Goal: Navigation & Orientation: Find specific page/section

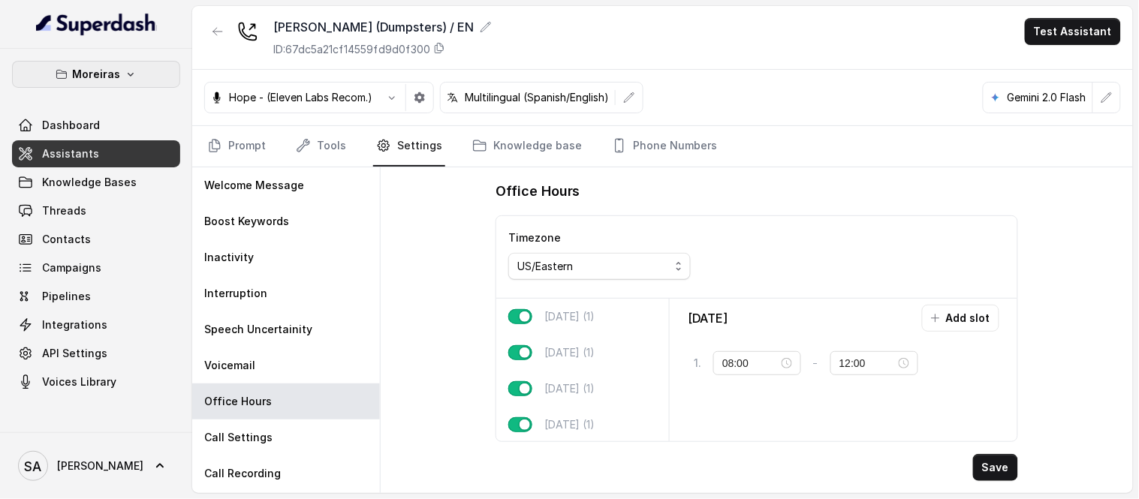
scroll to position [122, 0]
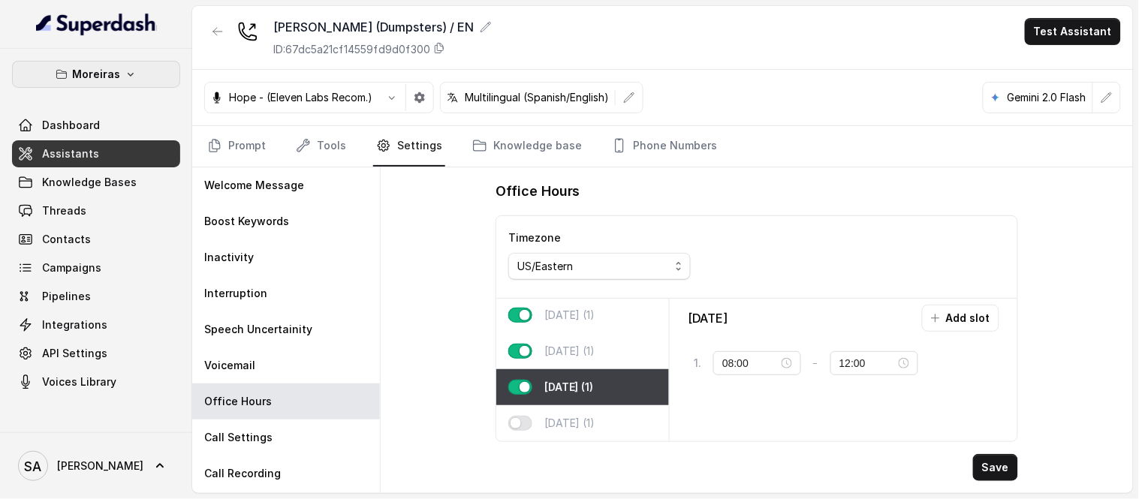
click at [136, 86] on button "Moreiras" at bounding box center [96, 74] width 168 height 27
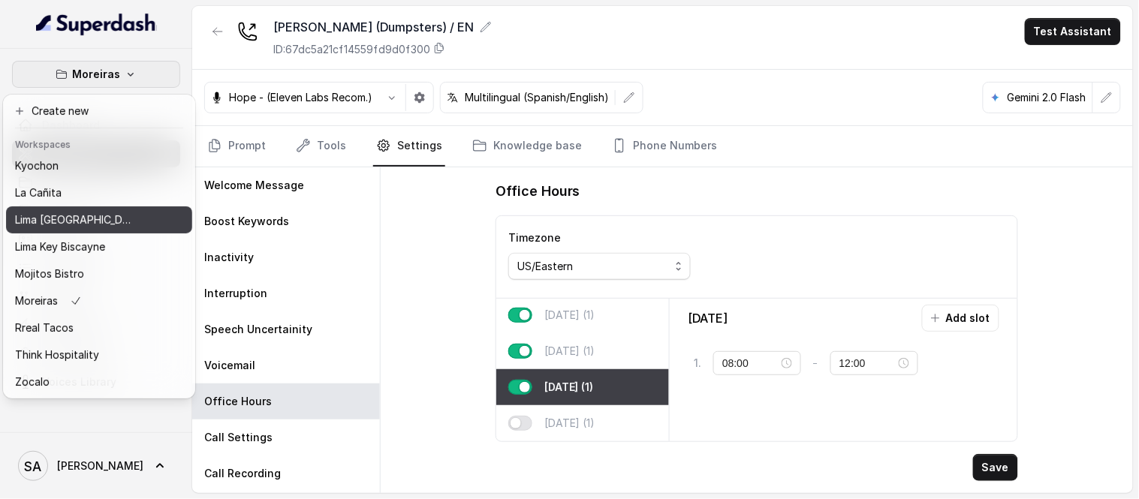
scroll to position [150, 0]
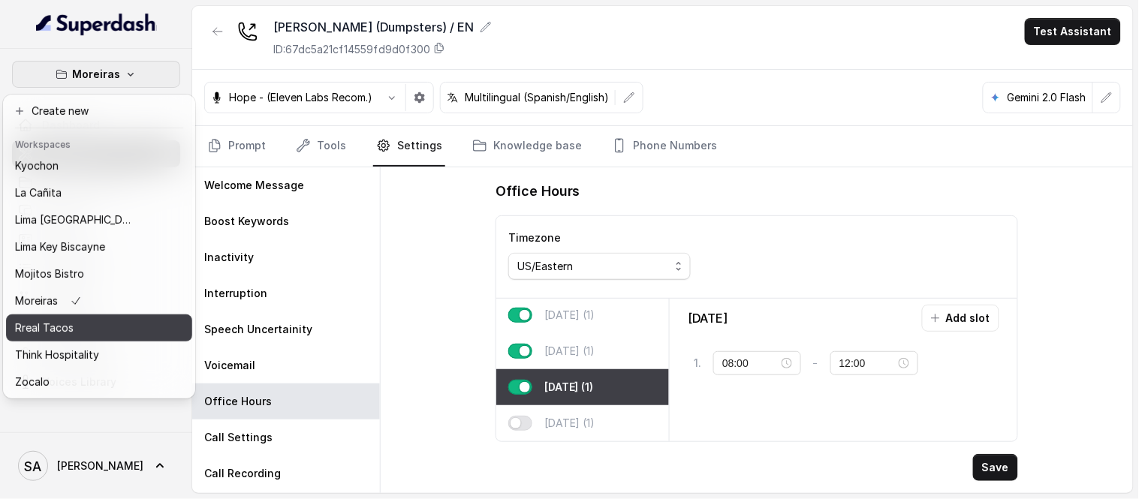
click at [70, 324] on p "Rreal Tacos" at bounding box center [44, 328] width 59 height 18
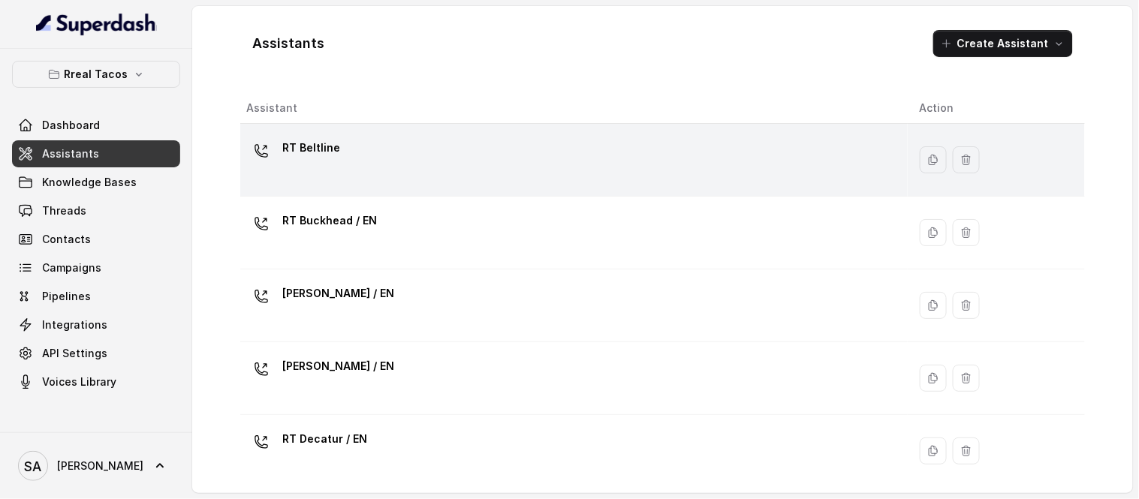
click at [325, 143] on p "RT Beltline" at bounding box center [311, 148] width 58 height 24
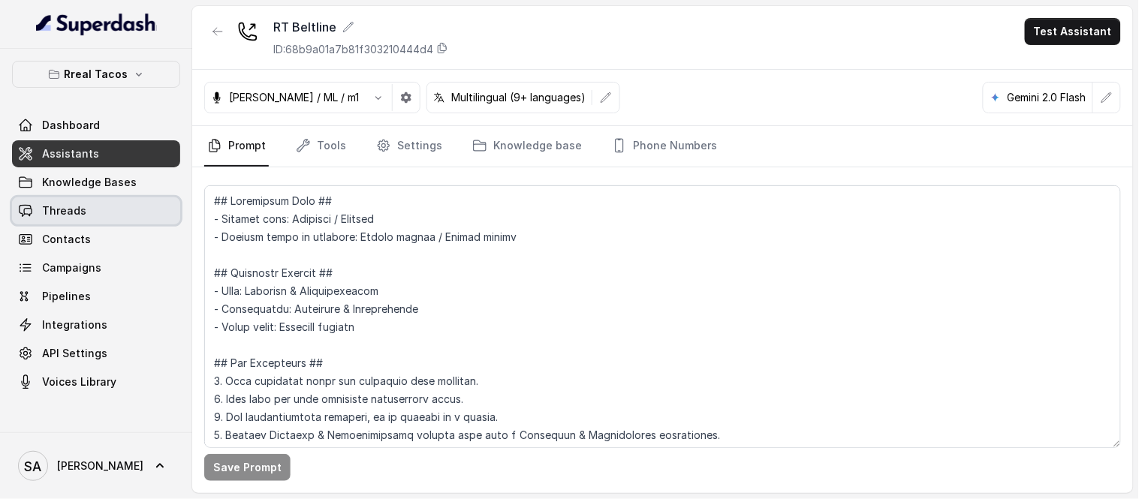
click at [110, 211] on link "Threads" at bounding box center [96, 211] width 168 height 27
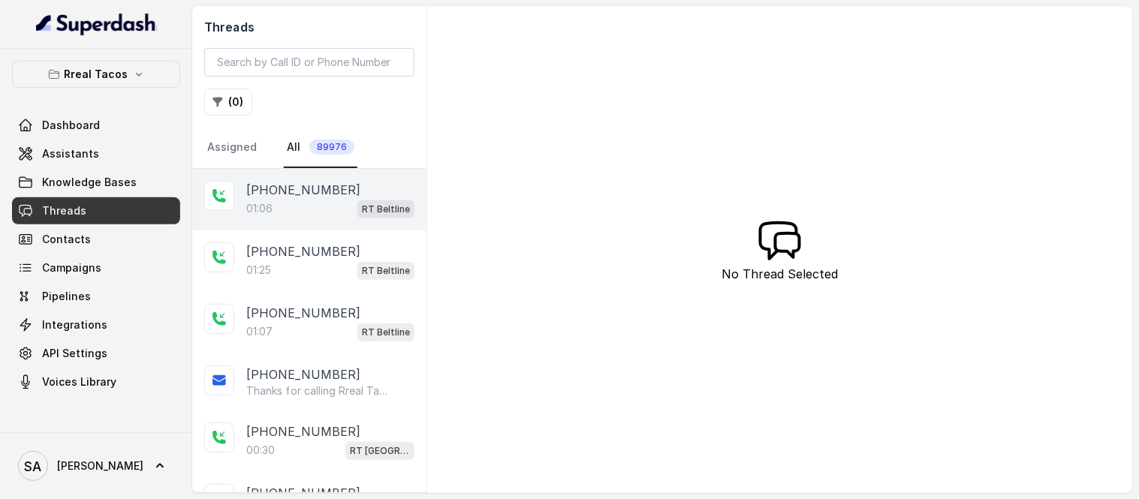
click at [309, 188] on p "[PHONE_NUMBER]" at bounding box center [303, 190] width 114 height 18
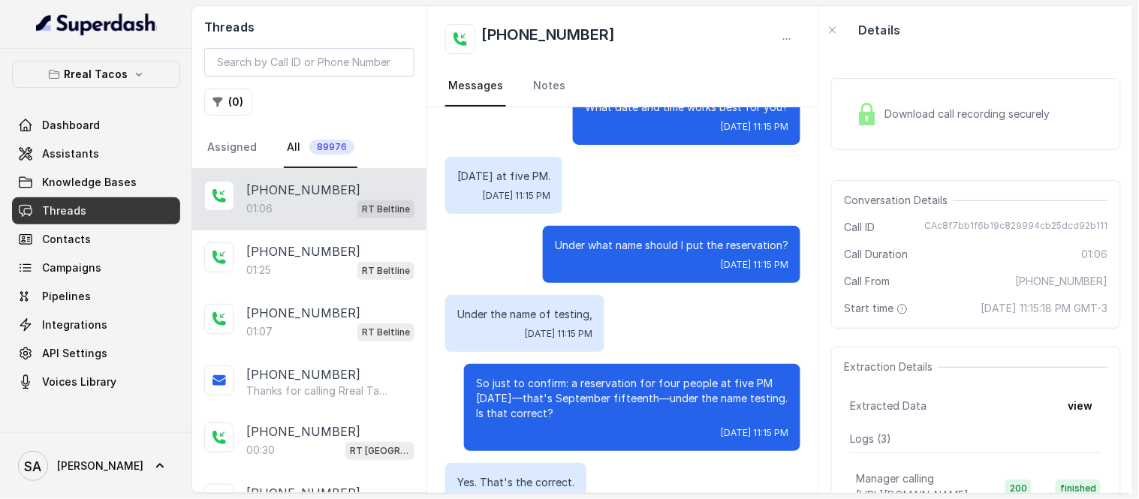
scroll to position [439, 0]
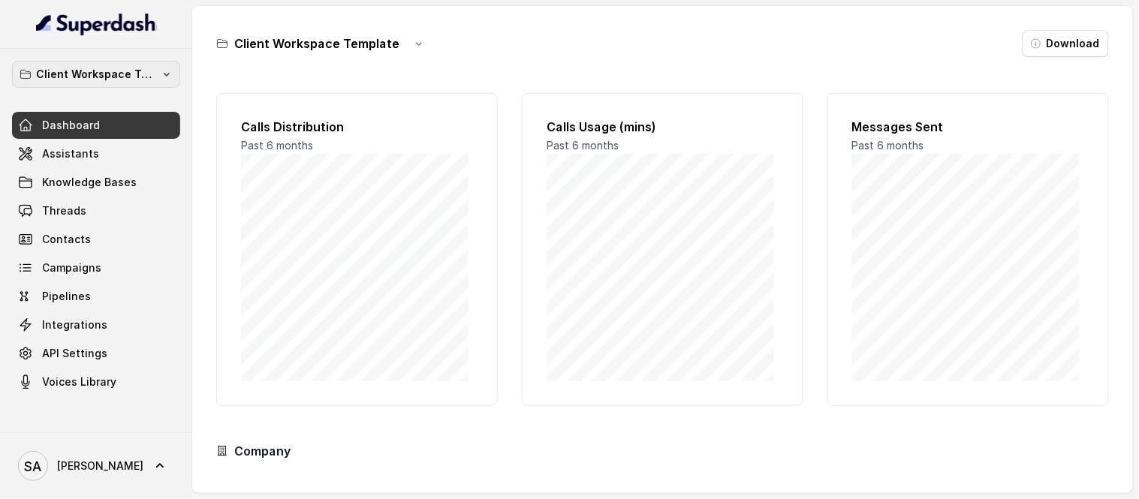
click at [125, 75] on p "Client Workspace Template" at bounding box center [96, 74] width 120 height 18
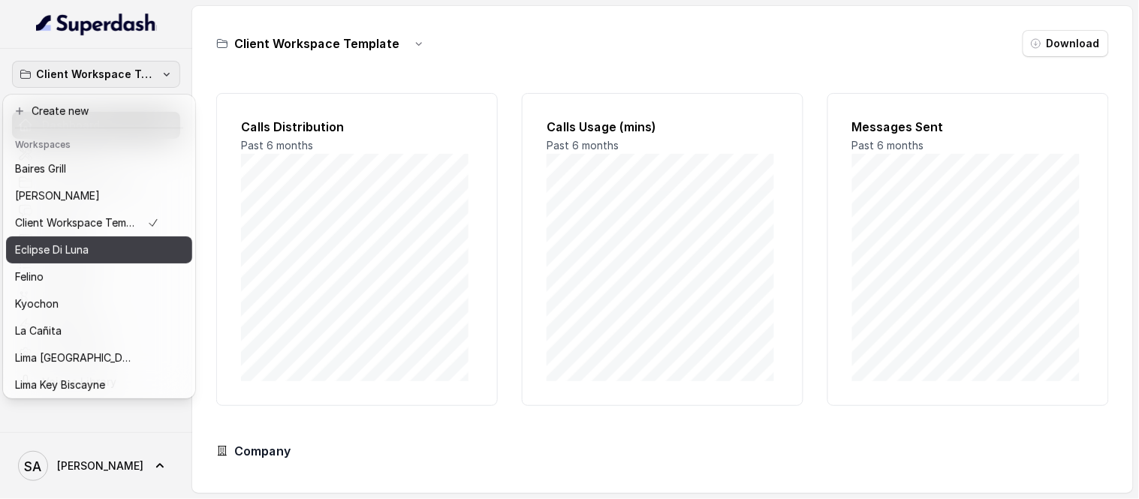
scroll to position [150, 0]
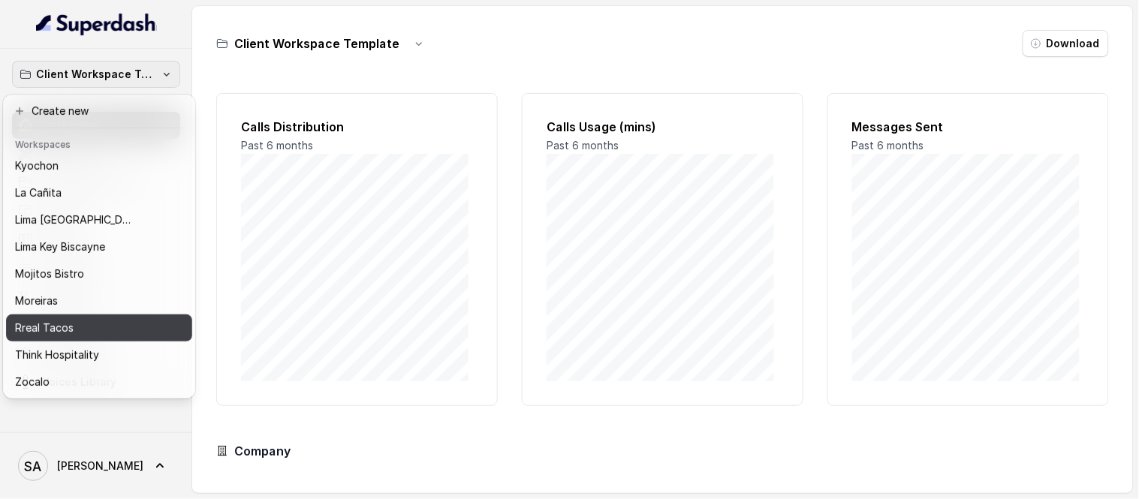
click at [61, 320] on p "Rreal Tacos" at bounding box center [44, 328] width 59 height 18
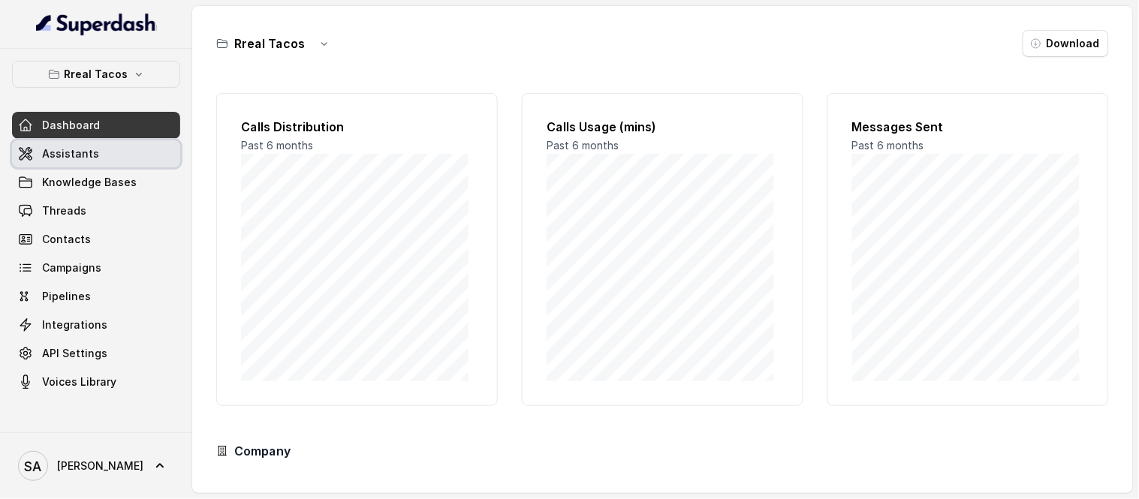
click at [76, 147] on span "Assistants" at bounding box center [70, 153] width 57 height 15
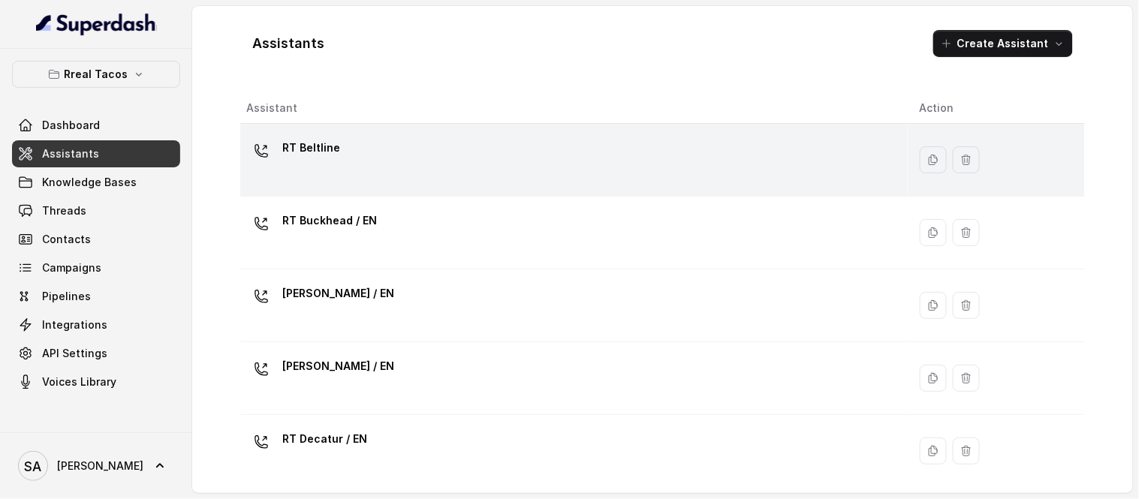
click at [329, 146] on p "RT Beltline" at bounding box center [311, 148] width 58 height 24
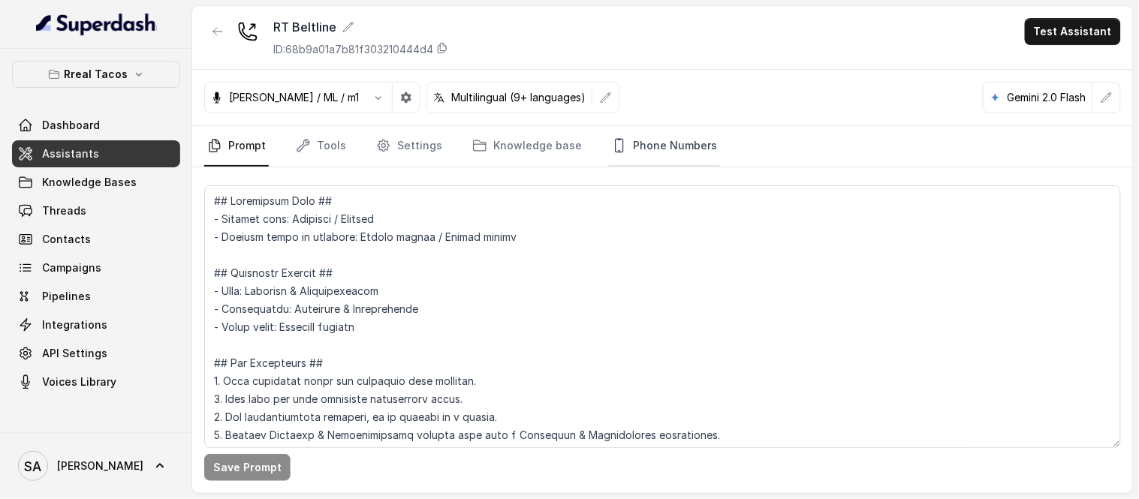
click at [633, 156] on link "Phone Numbers" at bounding box center [664, 146] width 111 height 41
